Goal: Task Accomplishment & Management: Manage account settings

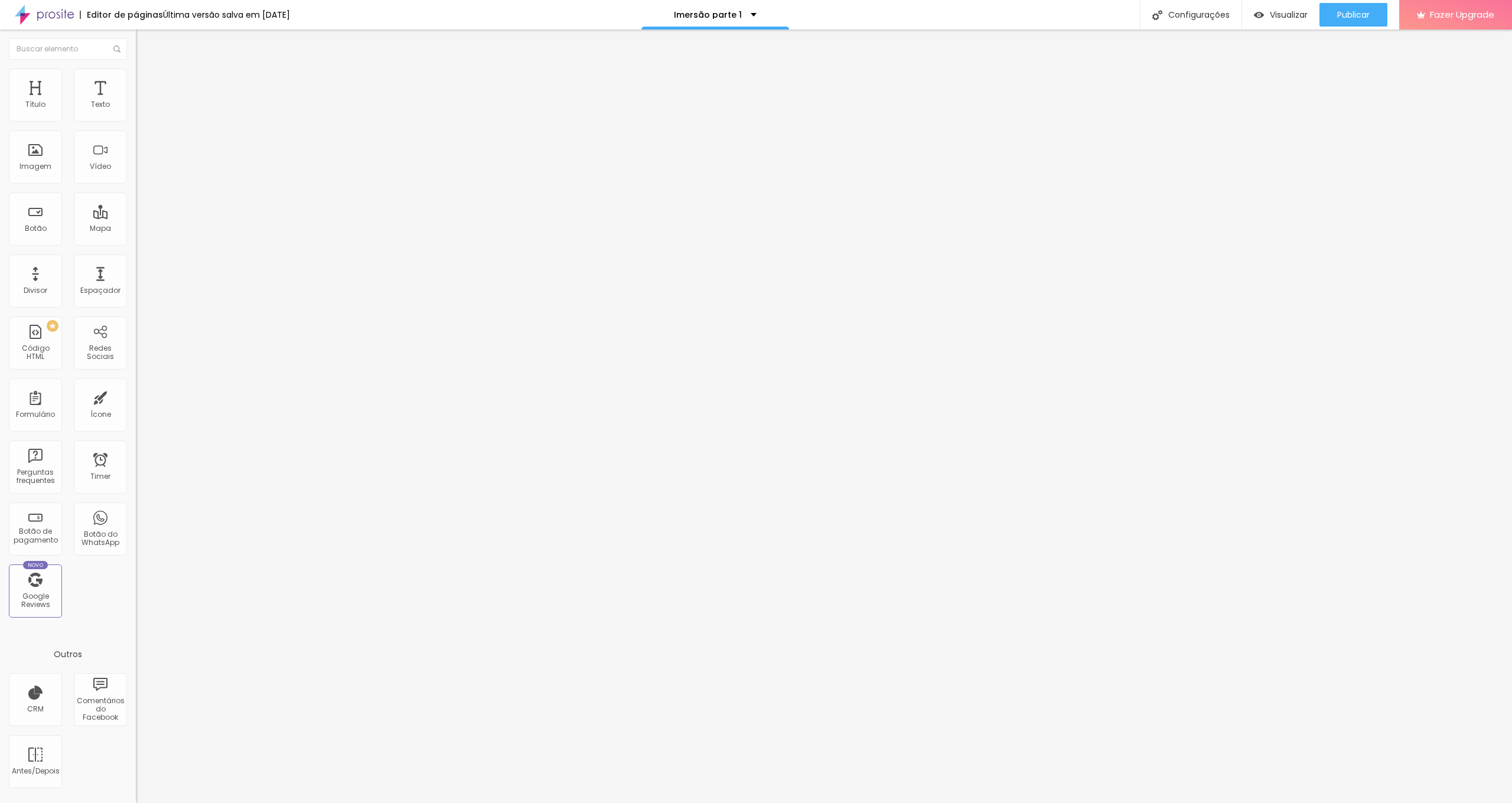
click at [144, 115] on div "Contato" at bounding box center [204, 110] width 121 height 11
click at [136, 80] on img at bounding box center [141, 86] width 11 height 11
click at [136, 72] on ul "Conteúdo Estilo Avançado" at bounding box center [203, 74] width 136 height 36
click at [136, 69] on img at bounding box center [141, 74] width 11 height 11
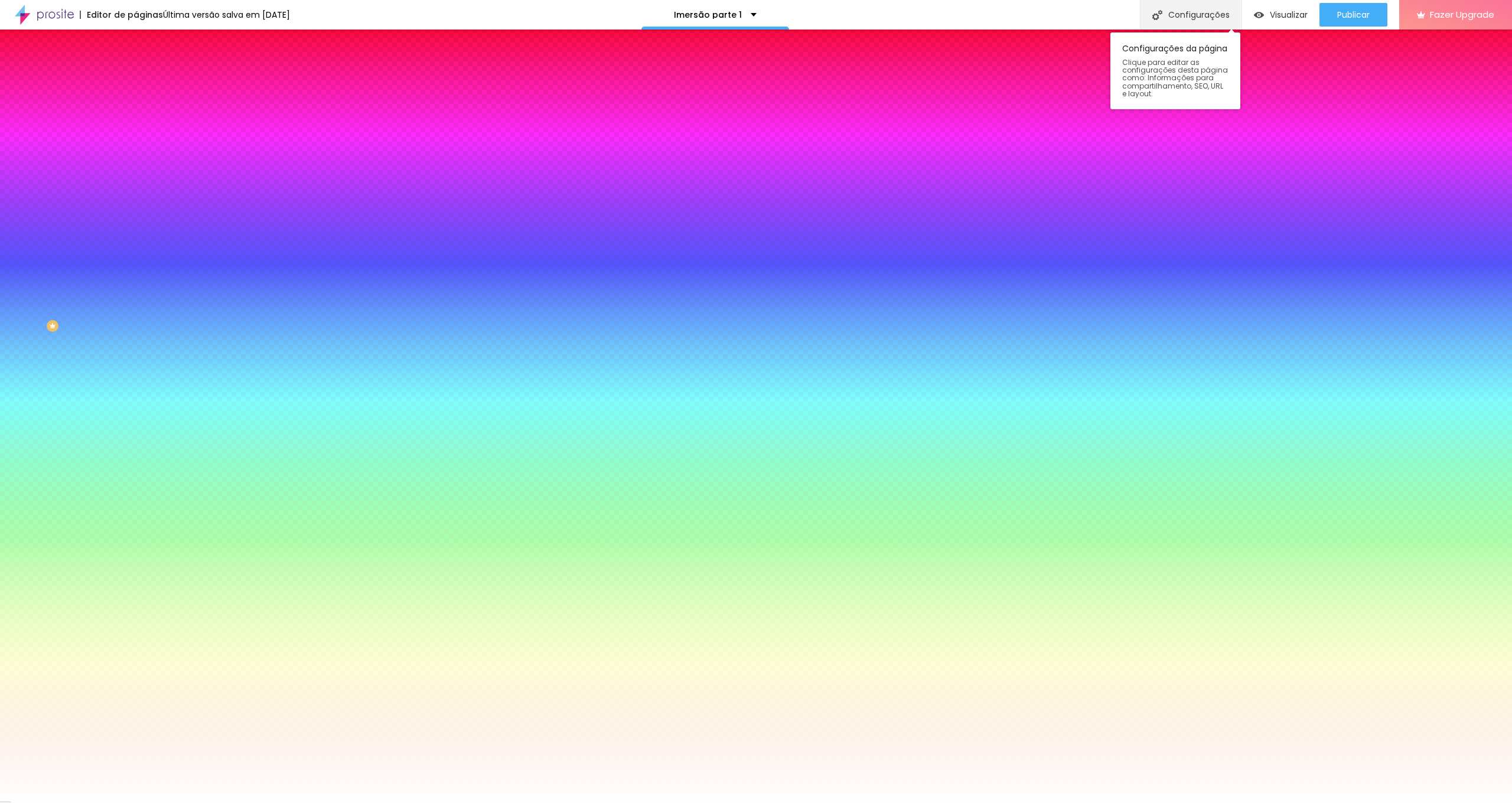
click at [1153, 11] on img at bounding box center [1157, 15] width 10 height 10
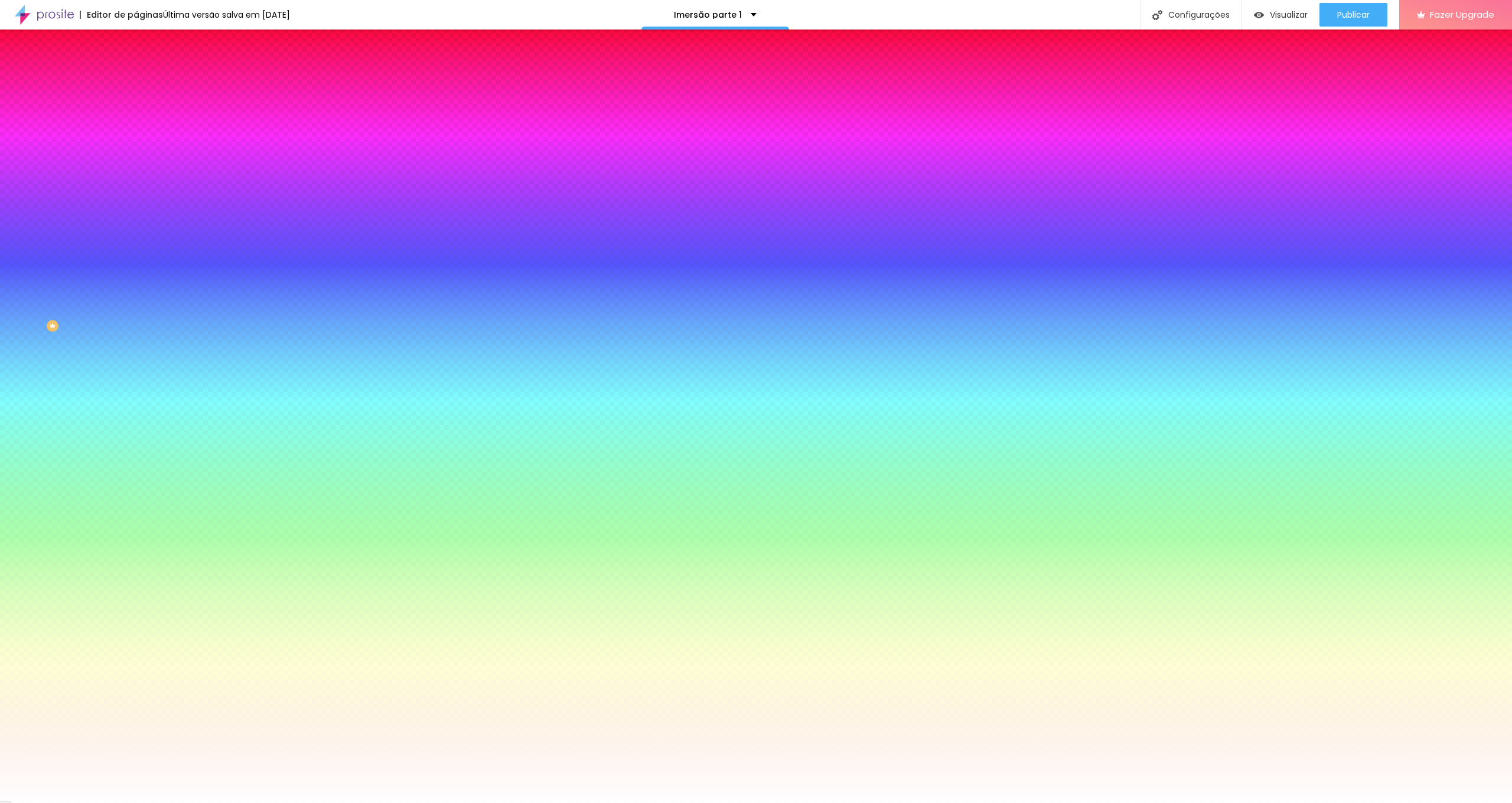
drag, startPoint x: 777, startPoint y: 446, endPoint x: 627, endPoint y: 441, distance: 150.1
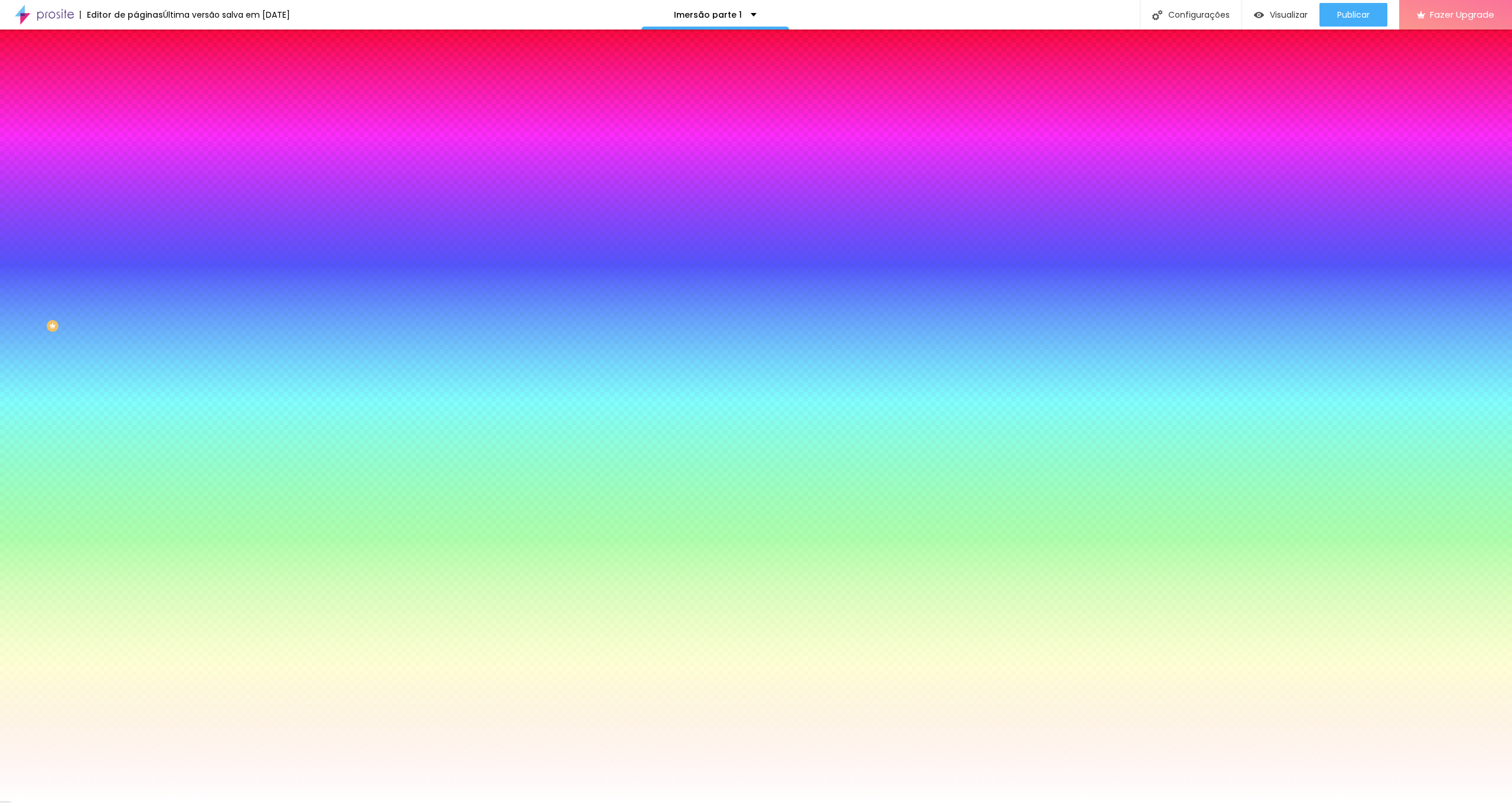
type textarea "Aster Escola de Fotografia"
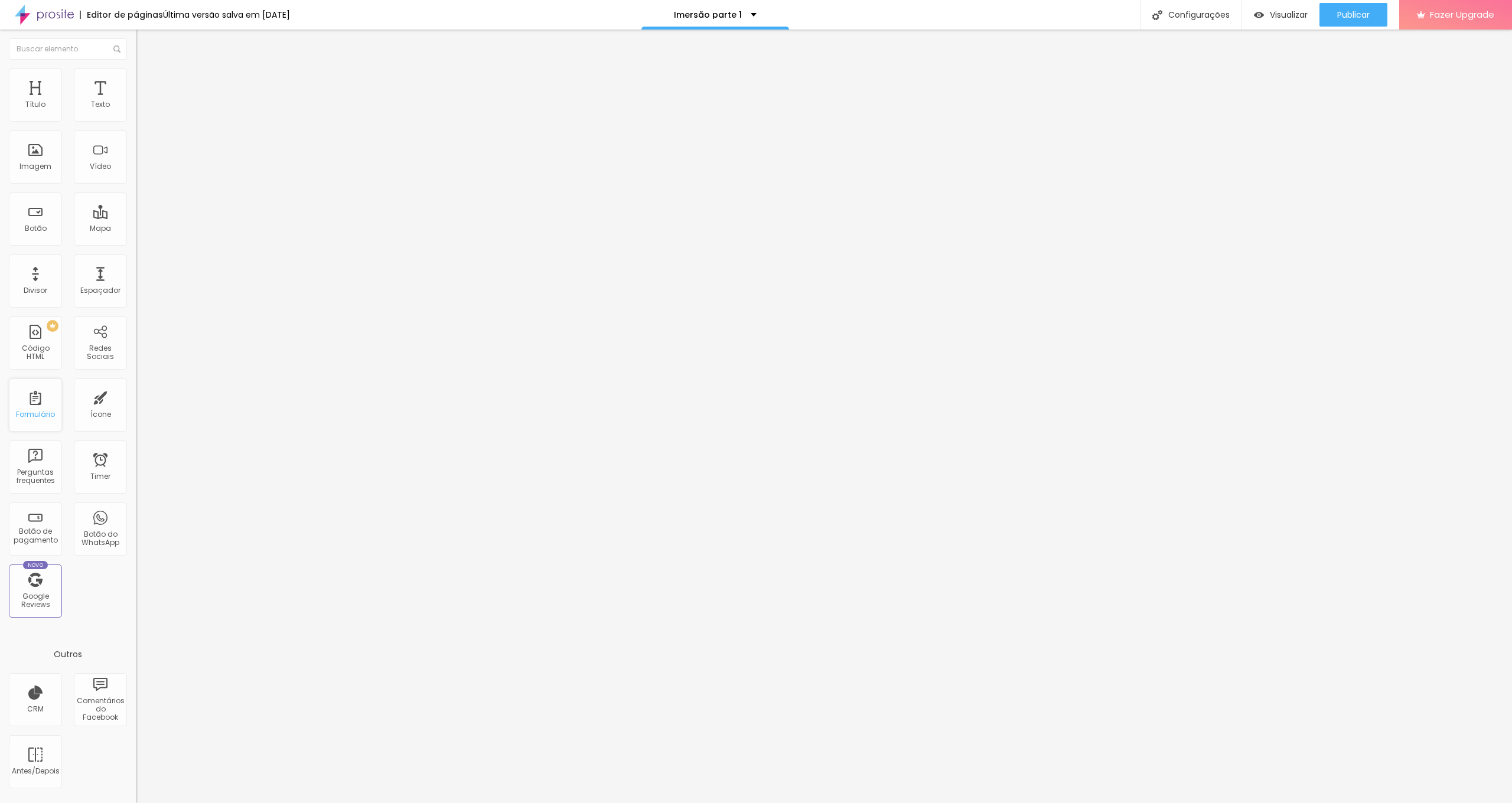
click at [43, 404] on div "Formulário" at bounding box center [35, 405] width 53 height 53
click at [136, 119] on img at bounding box center [139, 123] width 7 height 7
drag, startPoint x: 737, startPoint y: 561, endPoint x: 576, endPoint y: 554, distance: 161.2
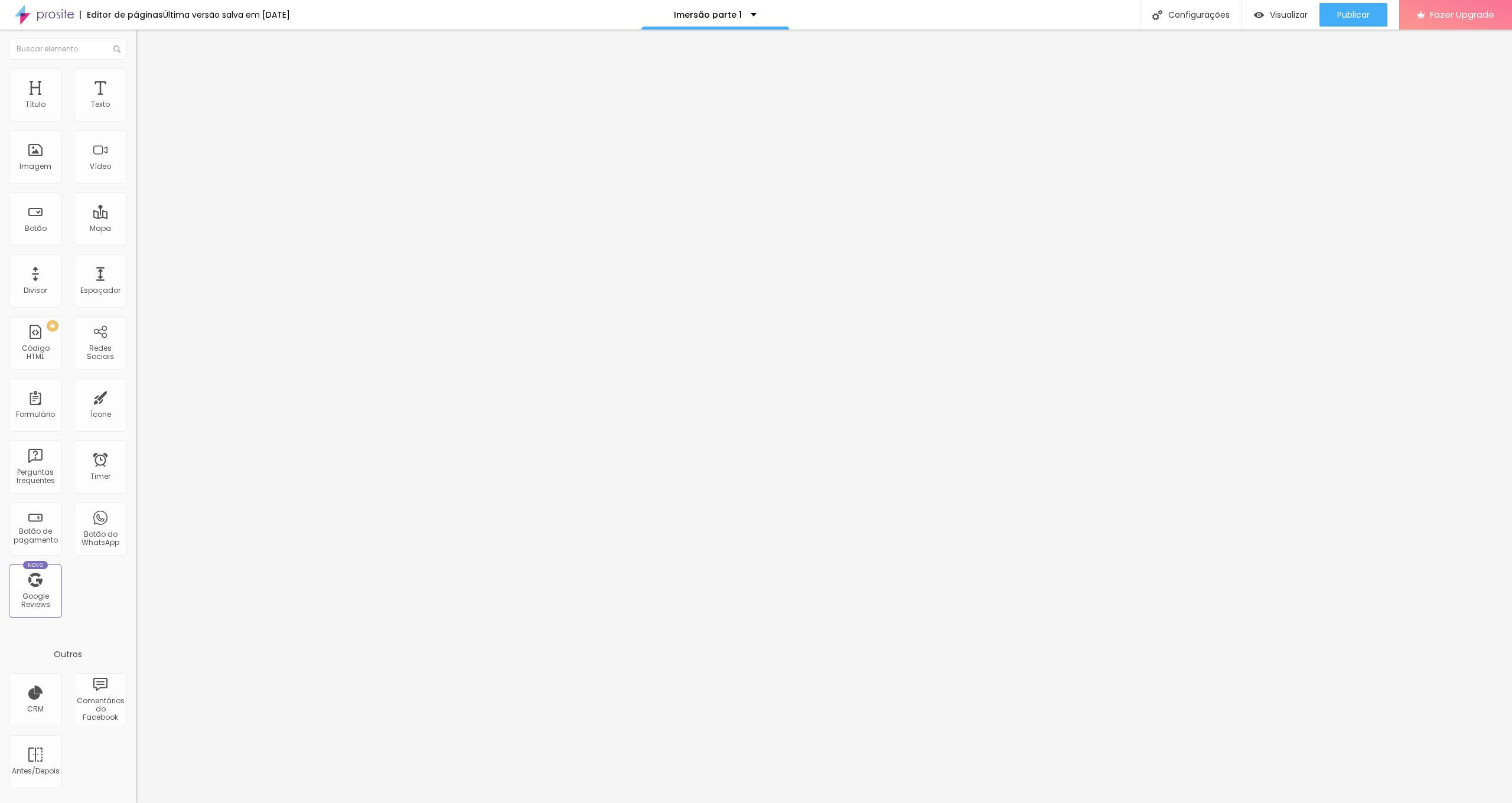
scroll to position [103, 0]
type input "[EMAIL_ADDRESS][DOMAIN_NAME]"
